Goal: Find specific page/section: Find specific page/section

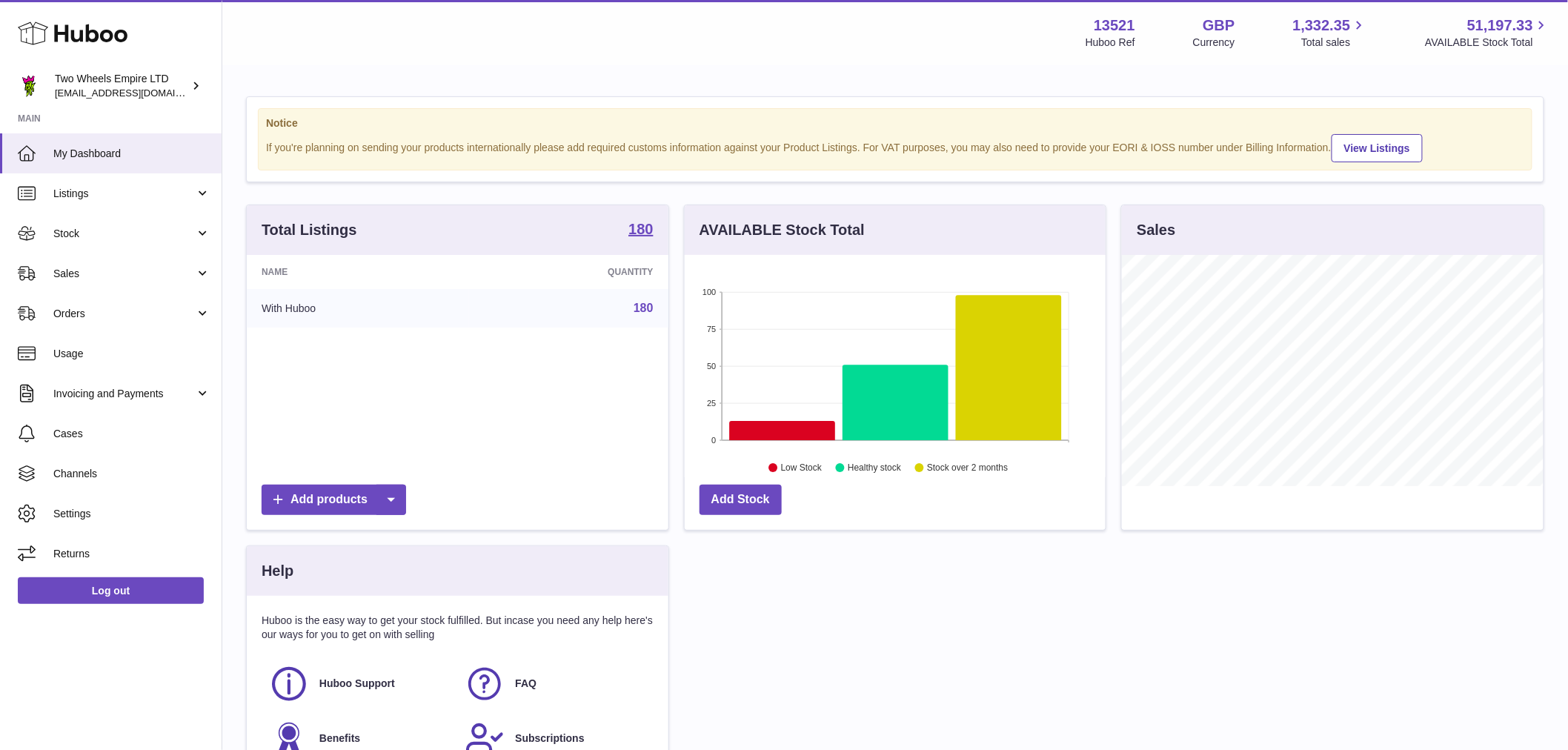
scroll to position [231, 421]
click at [100, 271] on span "Sales" at bounding box center [124, 274] width 141 height 14
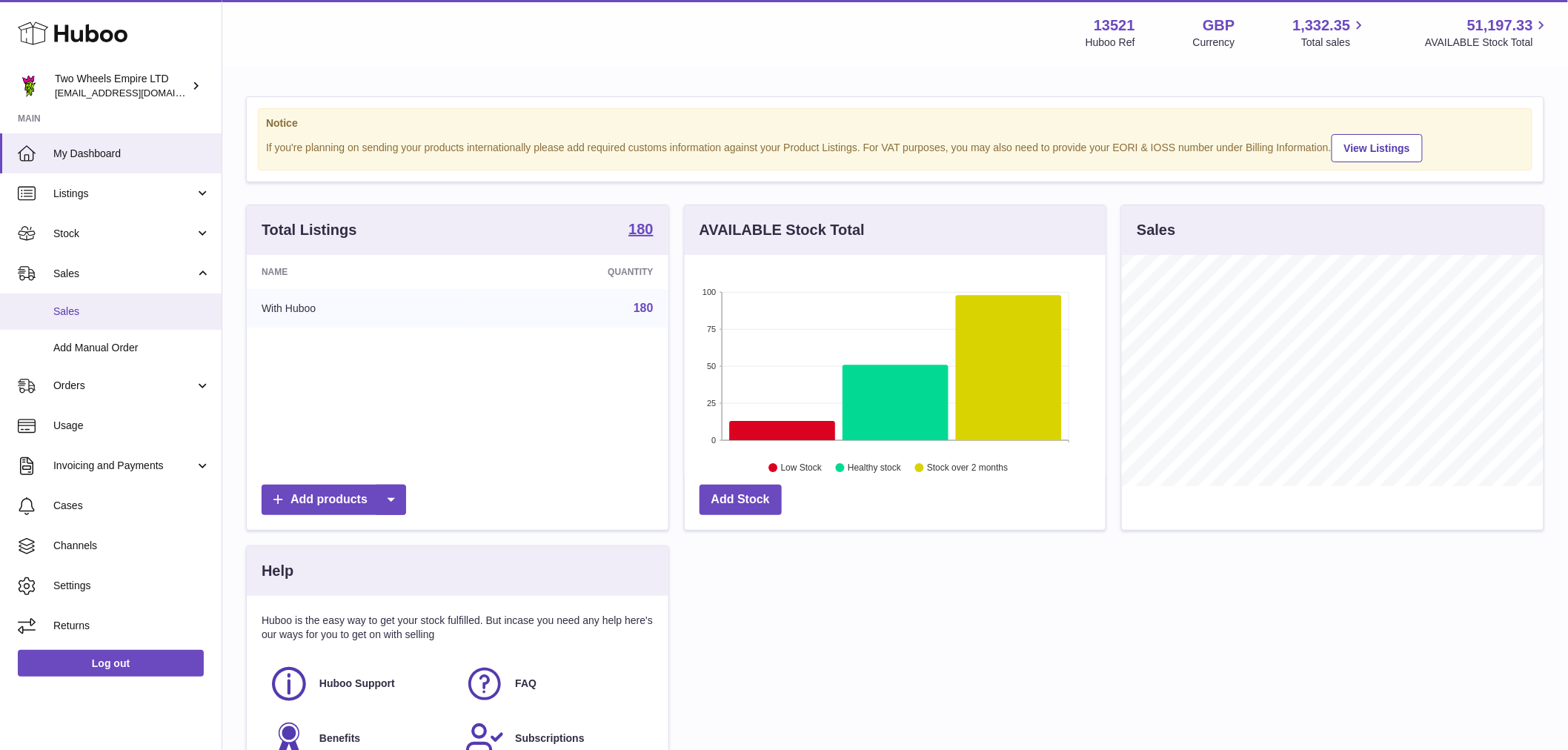
click at [106, 302] on link "Sales" at bounding box center [111, 311] width 221 height 36
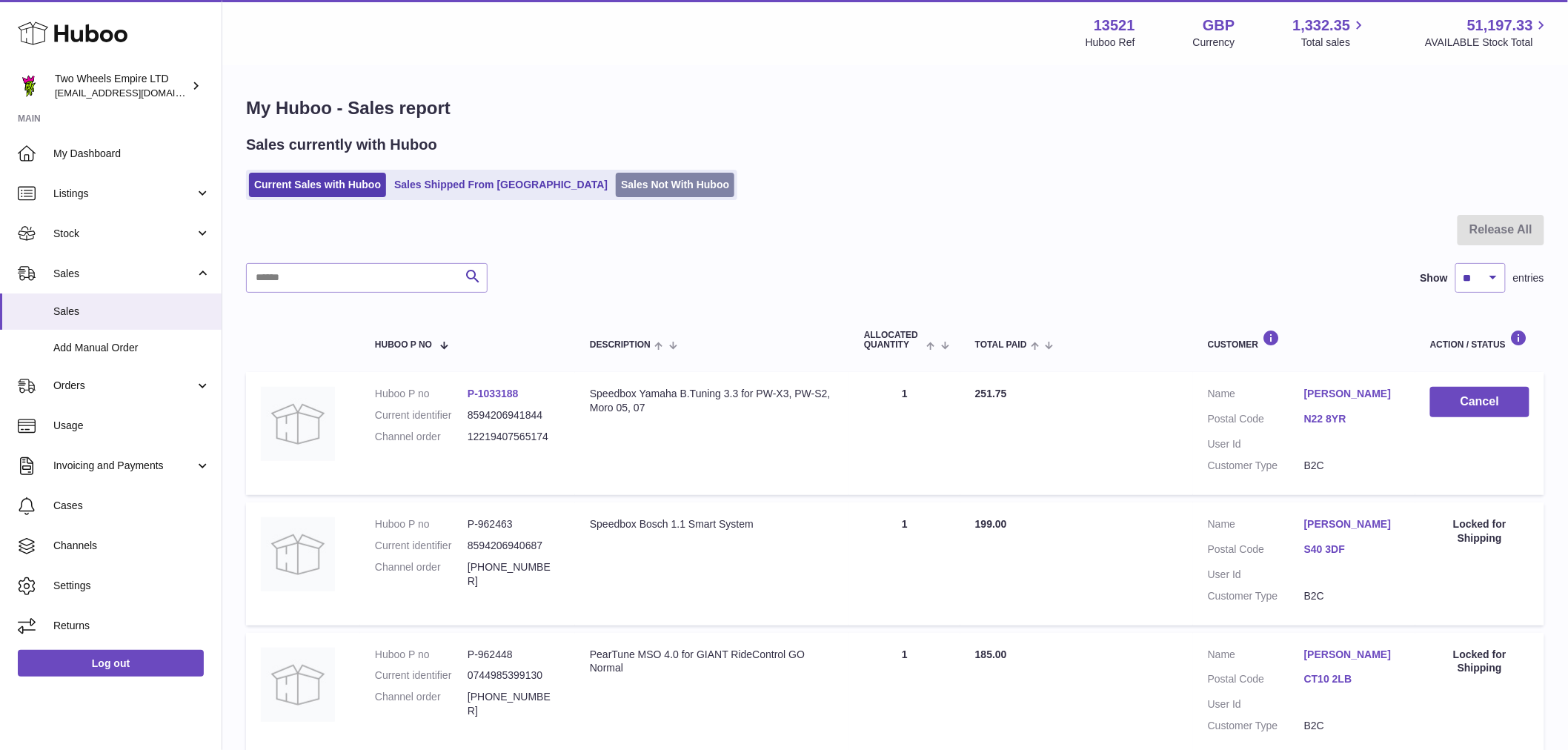
click at [615, 178] on link "Sales Not With Huboo" at bounding box center [675, 185] width 118 height 25
